Goal: Task Accomplishment & Management: Use online tool/utility

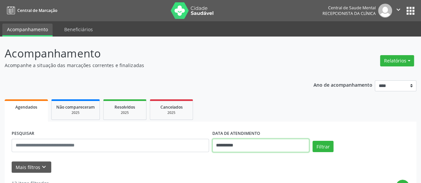
click at [217, 147] on input "**********" at bounding box center [260, 145] width 97 height 13
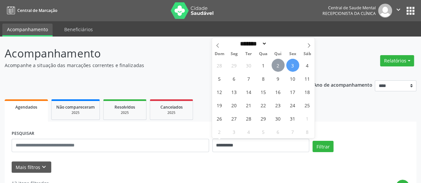
click at [279, 64] on span "2" at bounding box center [277, 65] width 13 height 13
type input "**********"
click at [279, 64] on span "2" at bounding box center [277, 65] width 13 height 13
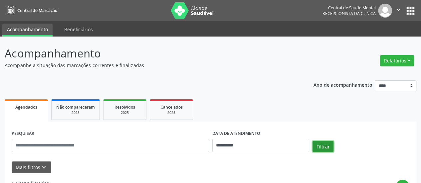
click at [320, 146] on button "Filtrar" at bounding box center [322, 146] width 21 height 11
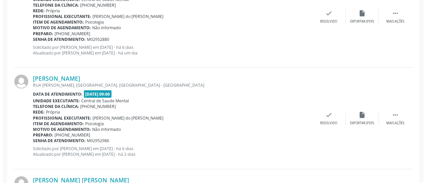
scroll to position [642, 0]
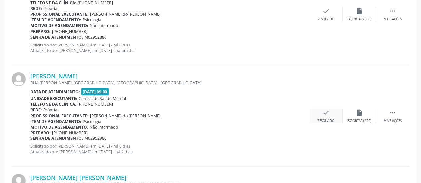
click at [323, 112] on icon "check" at bounding box center [325, 112] width 7 height 7
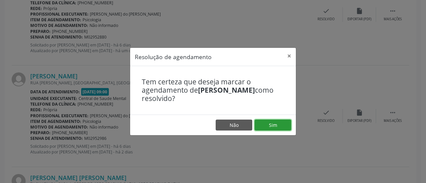
click at [285, 122] on button "Sim" at bounding box center [273, 125] width 37 height 11
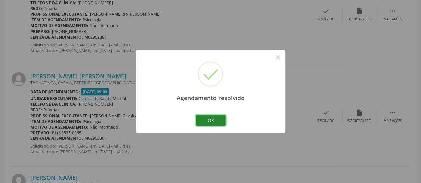
click at [220, 123] on button "Ok" at bounding box center [211, 120] width 30 height 11
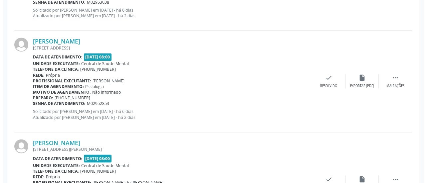
scroll to position [442, 0]
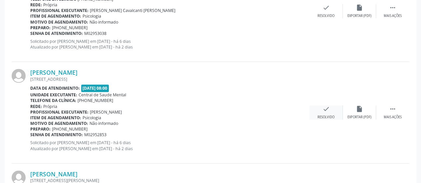
click at [333, 111] on div "check Resolvido" at bounding box center [325, 112] width 33 height 14
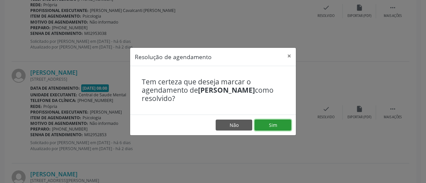
click at [273, 129] on button "Sim" at bounding box center [273, 125] width 37 height 11
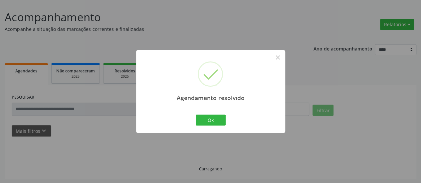
scroll to position [43, 0]
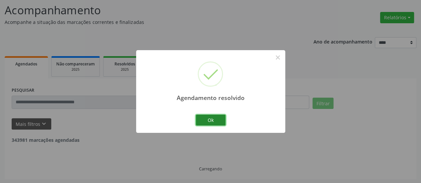
click at [211, 117] on button "Ok" at bounding box center [211, 120] width 30 height 11
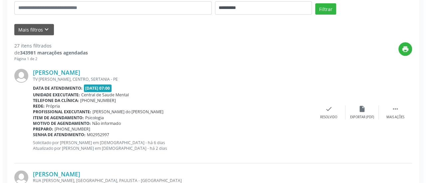
scroll to position [143, 0]
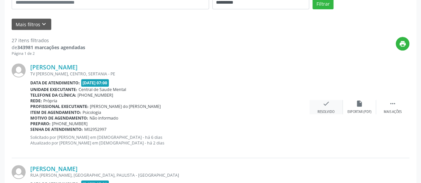
click at [328, 105] on icon "check" at bounding box center [325, 103] width 7 height 7
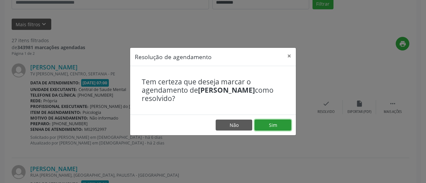
click at [265, 129] on button "Sim" at bounding box center [273, 125] width 37 height 11
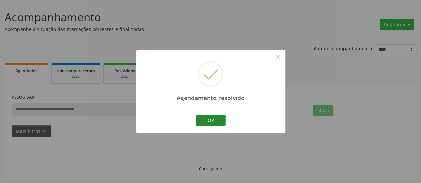
scroll to position [43, 0]
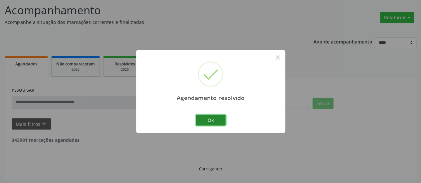
click at [205, 122] on button "Ok" at bounding box center [211, 120] width 30 height 11
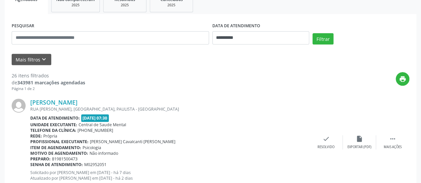
scroll to position [110, 0]
